Goal: Information Seeking & Learning: Learn about a topic

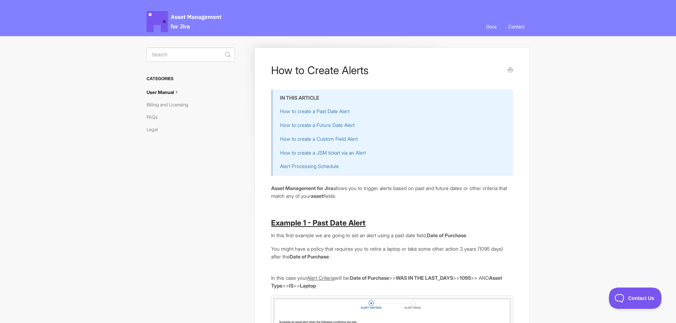
click at [516, 27] on link "Contact" at bounding box center [516, 26] width 27 height 19
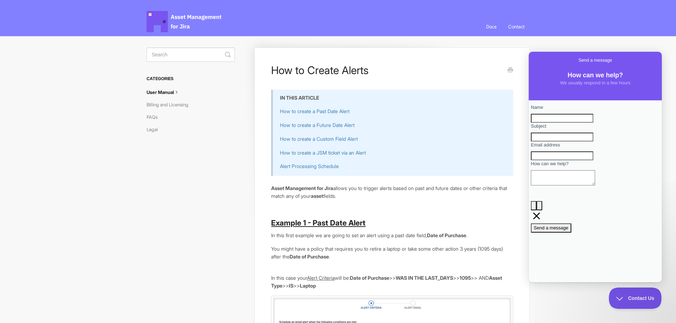
click at [488, 26] on link "Docs" at bounding box center [491, 26] width 21 height 19
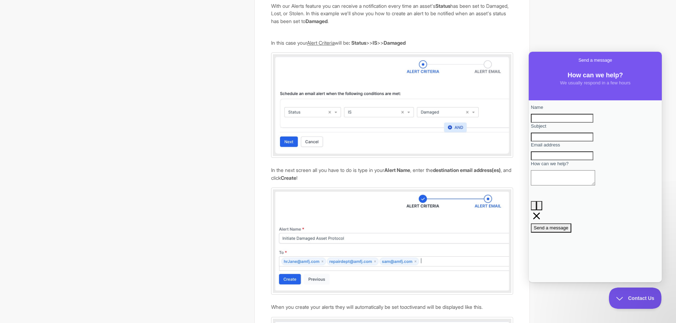
scroll to position [780, 0]
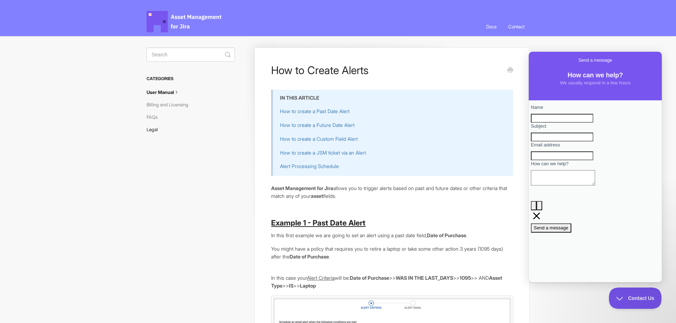
click at [153, 131] on link "Legal" at bounding box center [154, 129] width 17 height 11
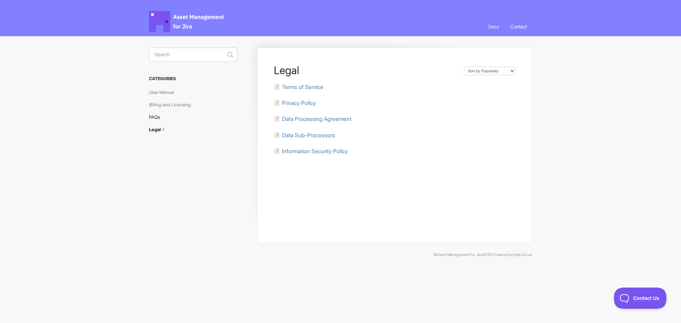
click at [157, 118] on link "FAQs" at bounding box center [157, 116] width 16 height 11
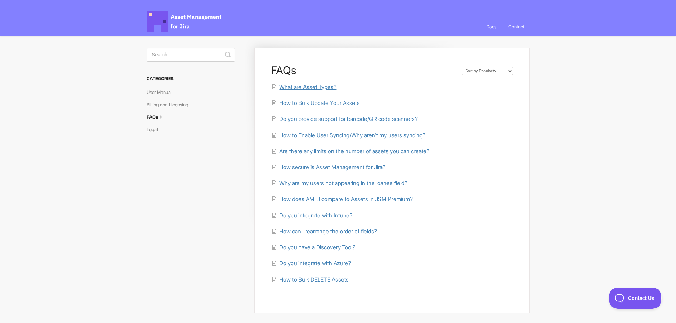
click at [317, 87] on span "What are Asset Types?" at bounding box center [307, 87] width 57 height 7
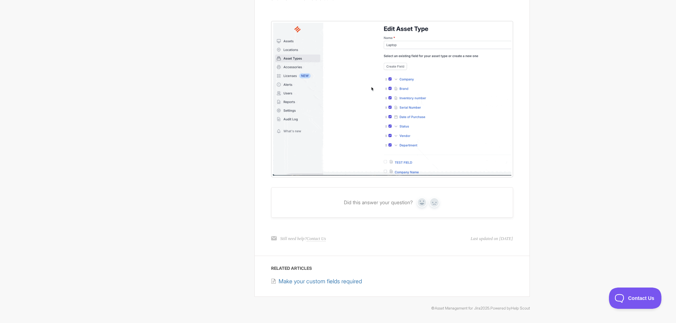
scroll to position [697, 0]
